Goal: Transaction & Acquisition: Purchase product/service

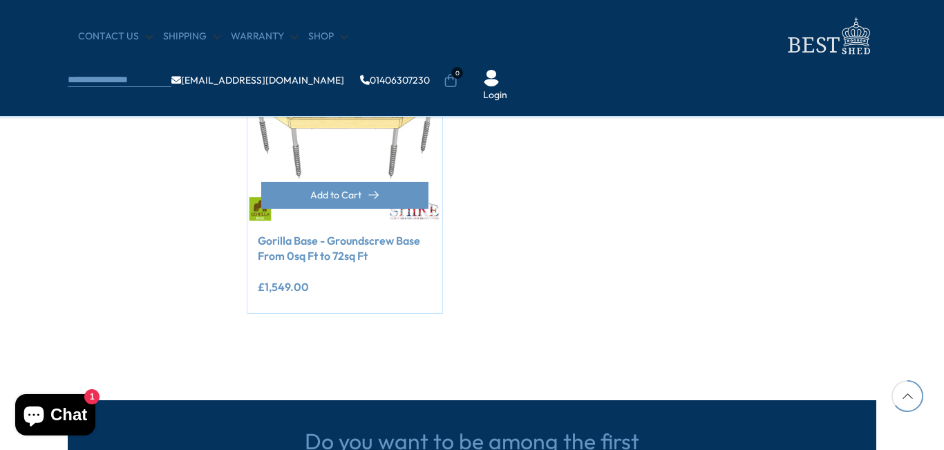
scroll to position [737, 0]
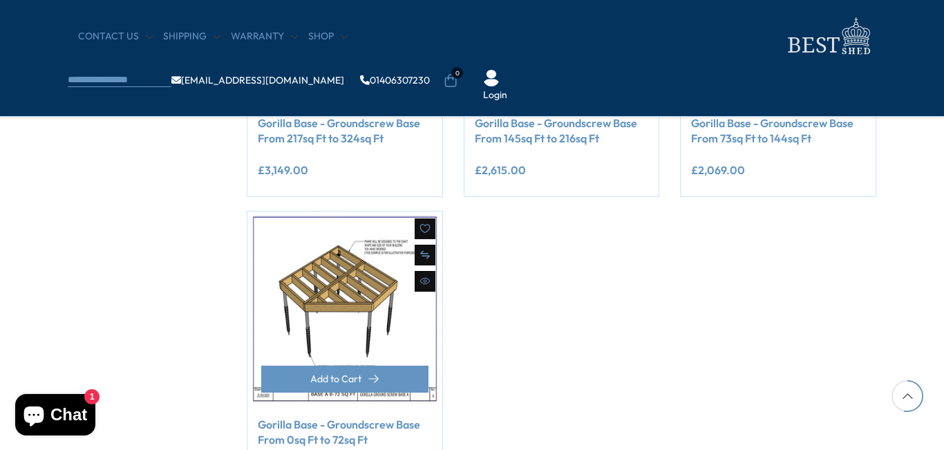
click at [345, 314] on img at bounding box center [344, 308] width 195 height 195
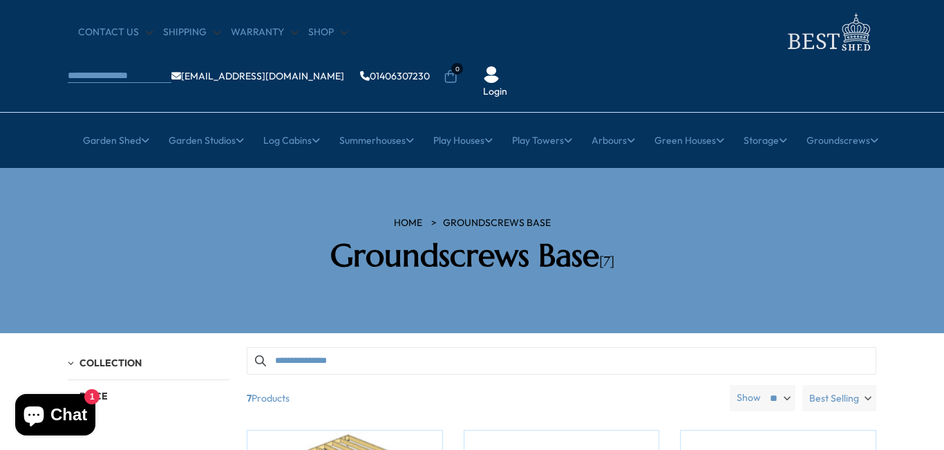
scroll to position [0, 0]
